Goal: Navigation & Orientation: Understand site structure

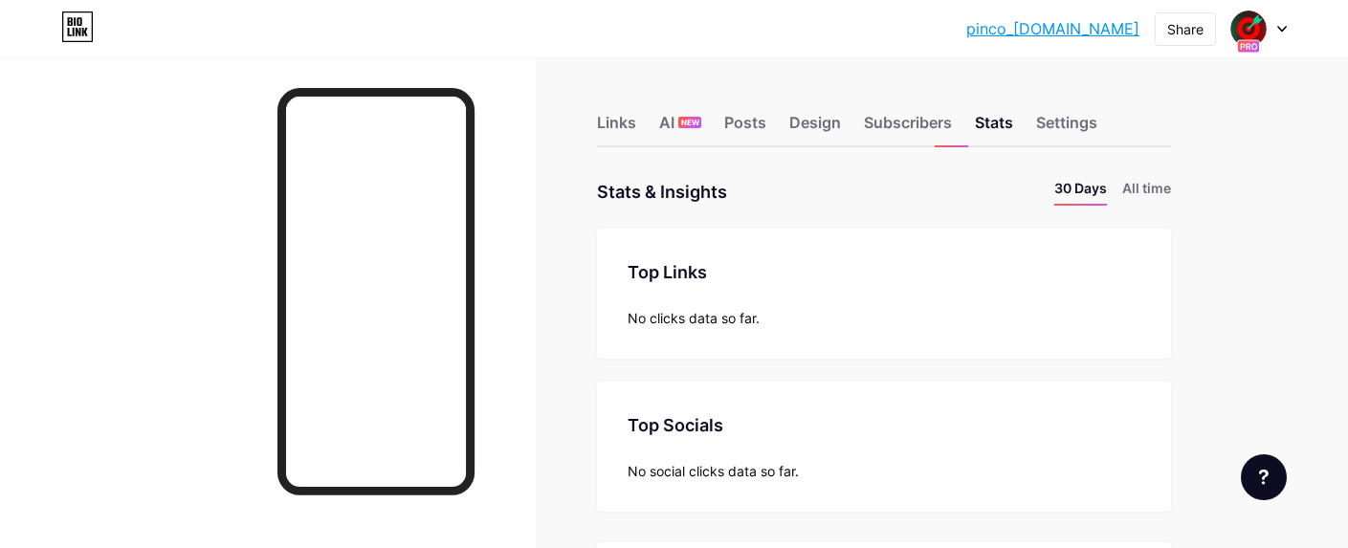
scroll to position [548, 1348]
click at [621, 125] on div "Links" at bounding box center [616, 128] width 39 height 34
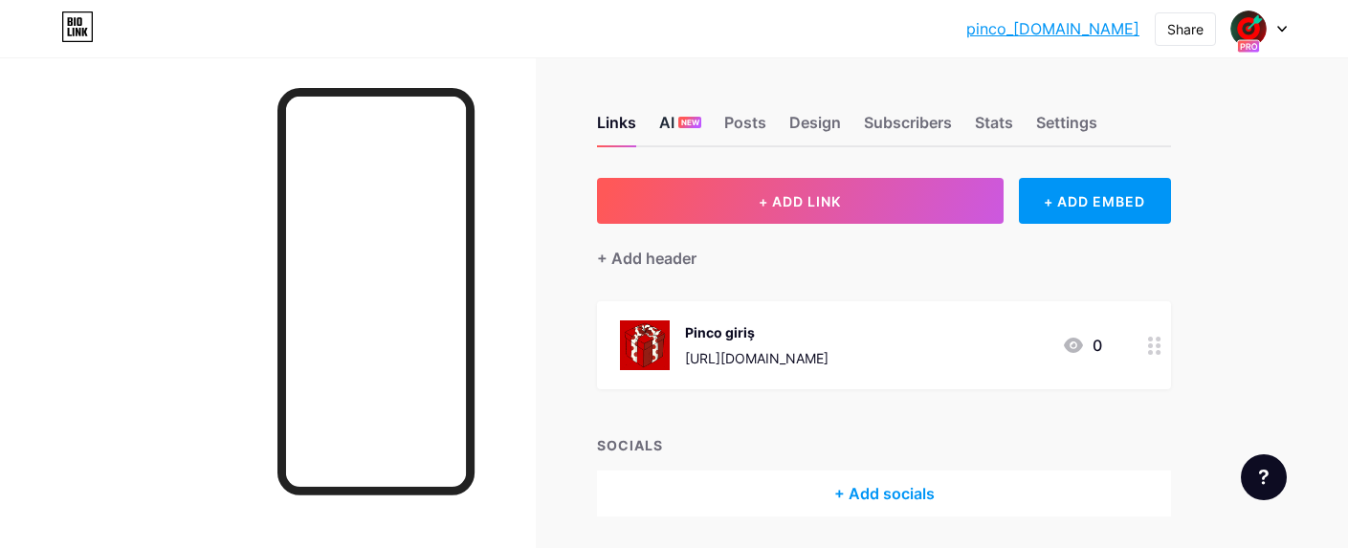
click at [669, 127] on div "AI NEW" at bounding box center [680, 128] width 42 height 34
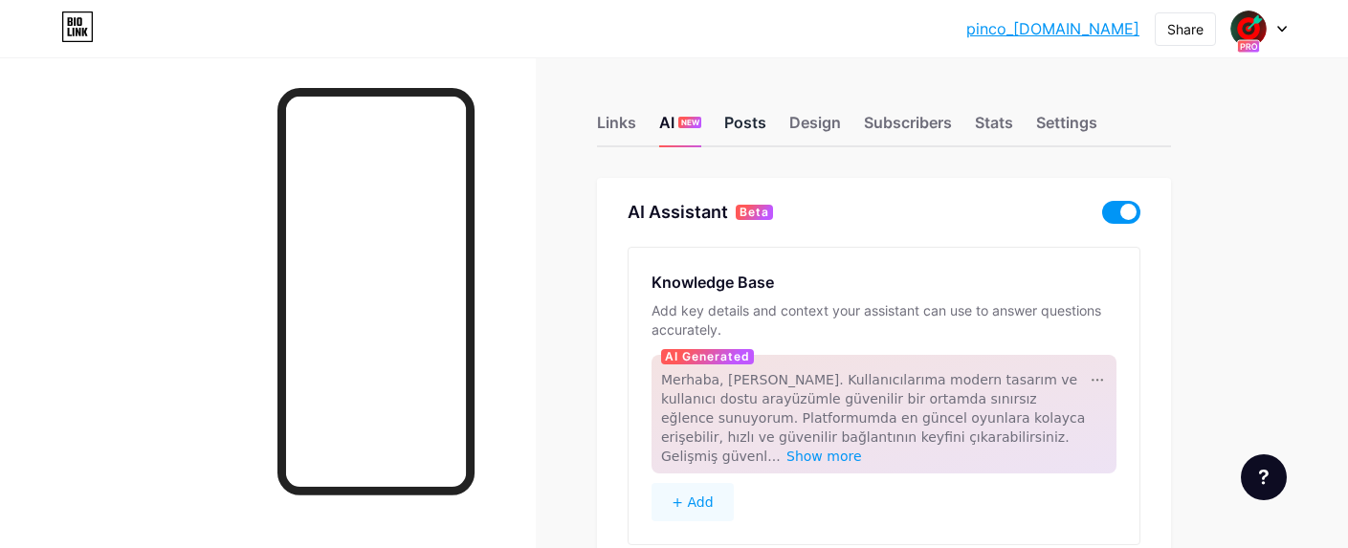
click at [742, 134] on div "Posts" at bounding box center [745, 128] width 42 height 34
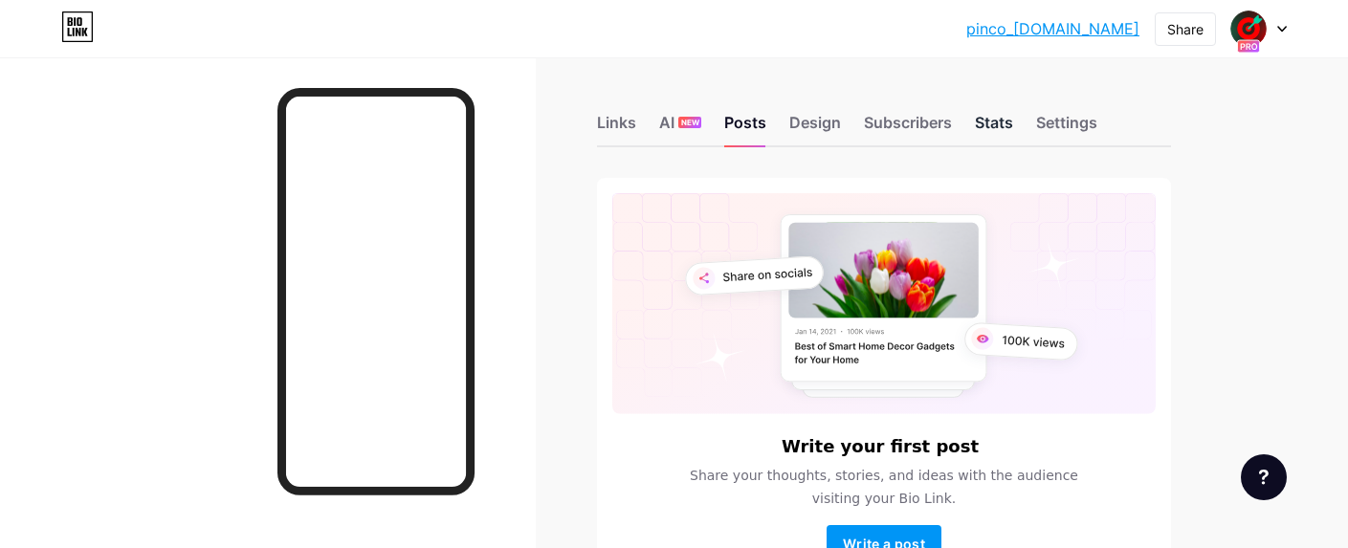
click at [987, 132] on div "Stats" at bounding box center [994, 128] width 38 height 34
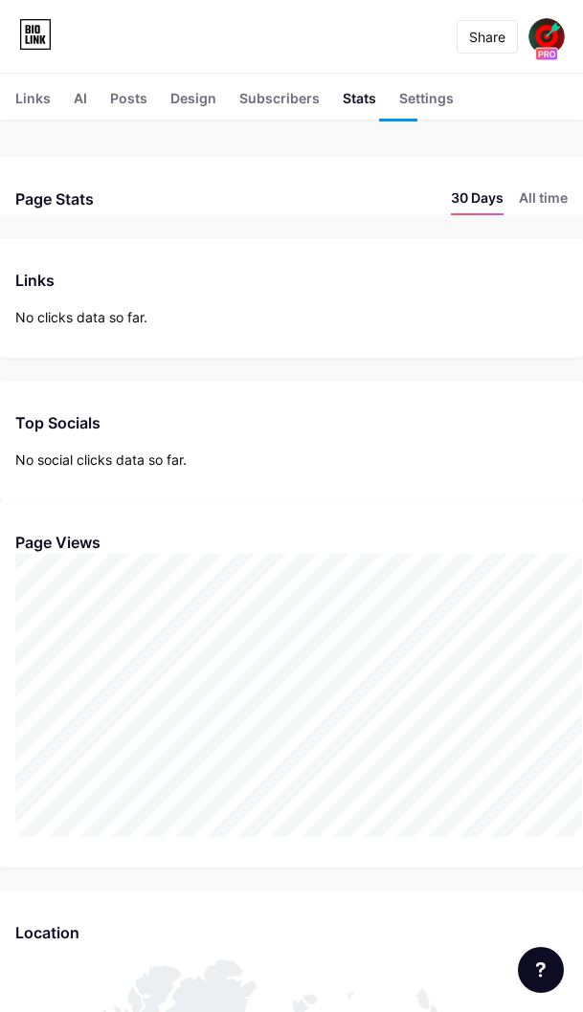
scroll to position [1012, 583]
